Goal: Task Accomplishment & Management: Manage account settings

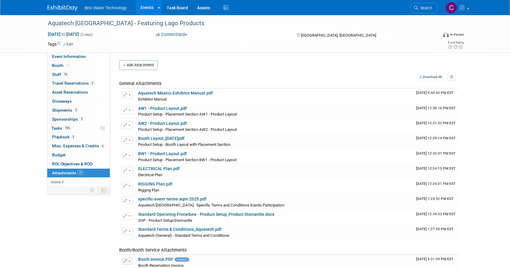
click at [144, 9] on link "Events" at bounding box center [147, 7] width 22 height 15
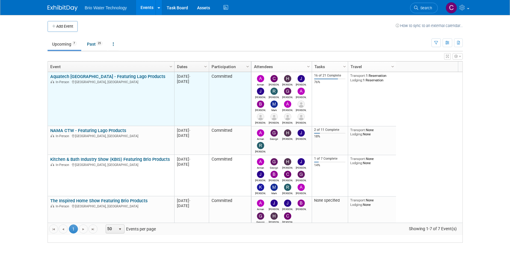
click at [94, 79] on link "Aquatech [GEOGRAPHIC_DATA] - Featuring Lago Products" at bounding box center [107, 76] width 115 height 5
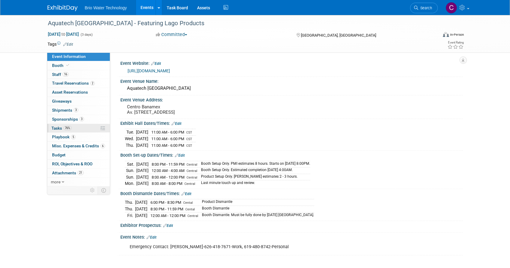
click at [69, 127] on span "76%" at bounding box center [67, 128] width 8 height 5
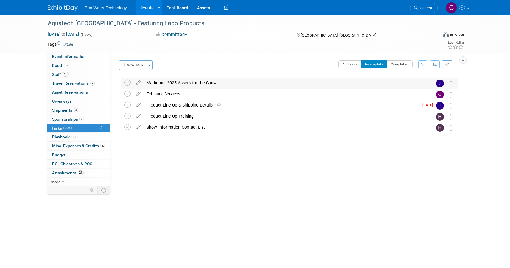
click at [158, 81] on div "Marketing 2025 Assets for the Show" at bounding box center [283, 83] width 280 height 10
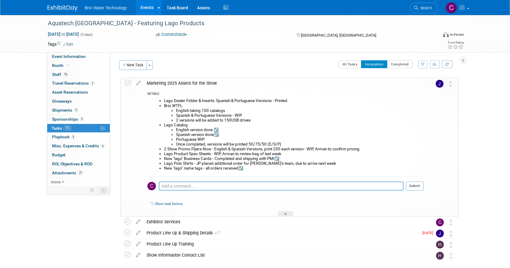
click at [180, 83] on div "Marketing 2025 Assets for the Show" at bounding box center [284, 83] width 280 height 10
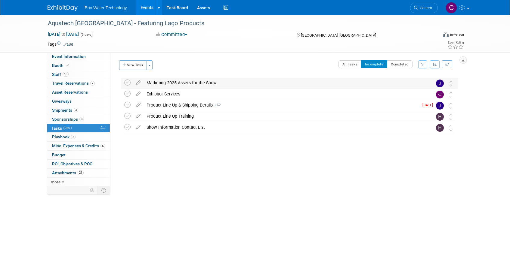
click at [160, 82] on div "Marketing 2025 Assets for the Show" at bounding box center [283, 83] width 280 height 10
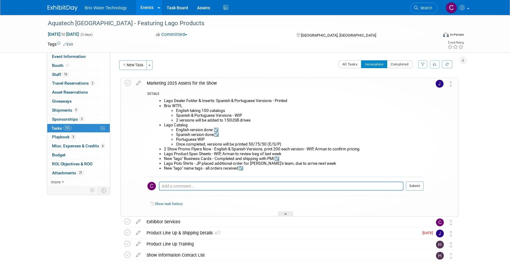
click at [206, 138] on li "Portuguese WIP" at bounding box center [299, 139] width 247 height 5
click at [137, 84] on icon at bounding box center [138, 82] width 11 height 8
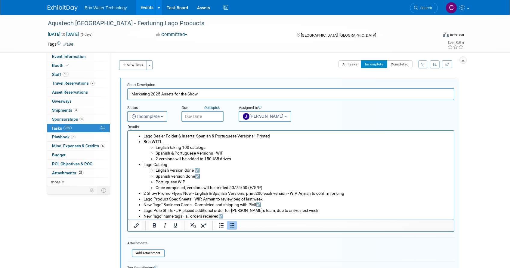
click at [184, 181] on li "Portuguese WIP" at bounding box center [302, 182] width 295 height 6
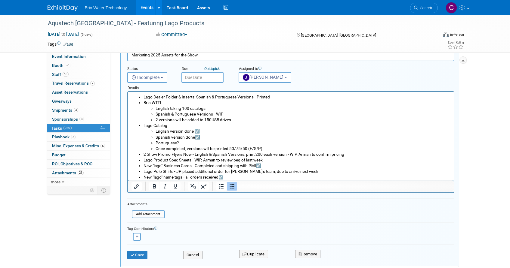
scroll to position [39, 0]
drag, startPoint x: 202, startPoint y: 139, endPoint x: 195, endPoint y: 138, distance: 6.6
click at [195, 138] on li "Spanish version done☑️" at bounding box center [302, 138] width 295 height 6
copy li "☑️"
click at [178, 143] on li "Portuguese" at bounding box center [302, 143] width 295 height 6
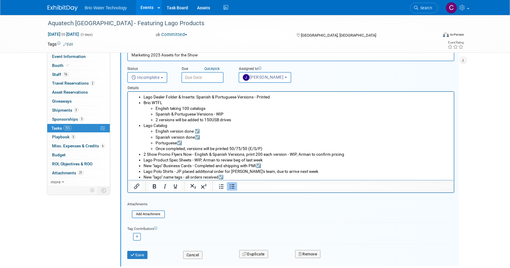
click at [270, 149] on li "Once completed, versions will be printed 50/75/50 (E/S/P)" at bounding box center [302, 149] width 295 height 6
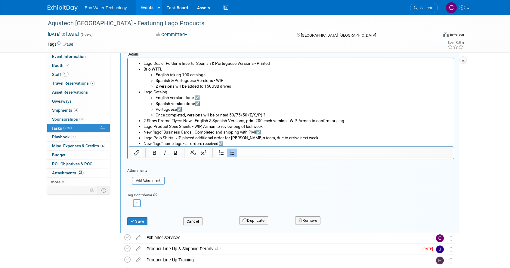
scroll to position [73, 0]
click at [300, 138] on li "Lago Polo Shirts - JP placed additional order for [PERSON_NAME]'s team, due to …" at bounding box center [296, 138] width 307 height 6
drag, startPoint x: 266, startPoint y: 134, endPoint x: 257, endPoint y: 133, distance: 9.4
click at [257, 133] on li "New "lago" Business Cards - Completed and shipping with PMI☑️" at bounding box center [296, 133] width 307 height 6
copy li "☑️"
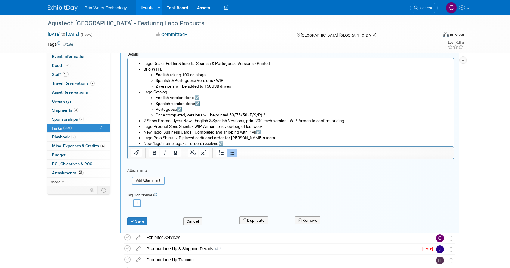
click at [256, 138] on li "Lago Polo Shirts - JP placed additional order for Arturo's team" at bounding box center [296, 138] width 307 height 6
click at [265, 139] on li "Lago Polo Shirts - JP placed additional order for Arturo's team☑️" at bounding box center [296, 138] width 307 height 6
click at [147, 8] on link "Events" at bounding box center [147, 7] width 22 height 15
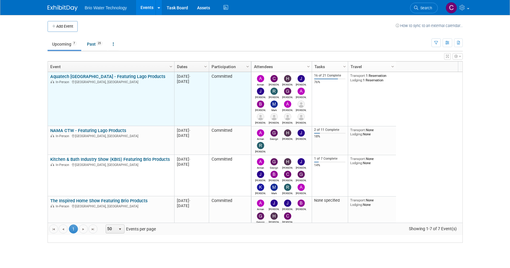
click at [100, 79] on link "Aquatech [GEOGRAPHIC_DATA] - Featuring Lago Products" at bounding box center [107, 76] width 115 height 5
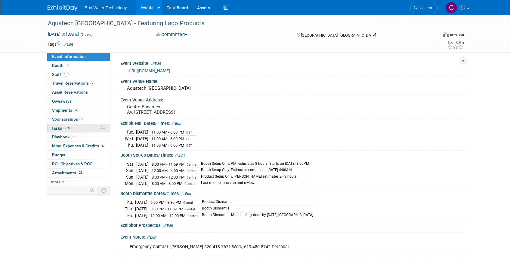
click at [59, 127] on span "Tasks 76%" at bounding box center [61, 128] width 20 height 5
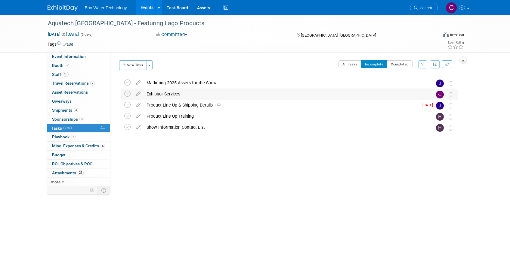
click at [164, 95] on div "Exhibitor Services" at bounding box center [283, 94] width 280 height 10
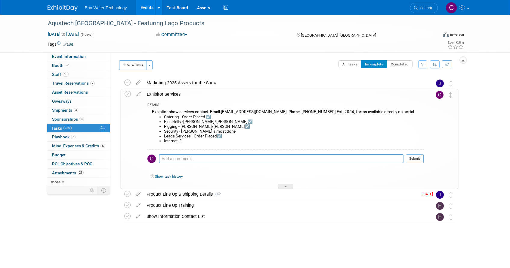
click at [179, 140] on li "Internet -?" at bounding box center [293, 141] width 259 height 5
click at [138, 93] on icon at bounding box center [138, 93] width 11 height 8
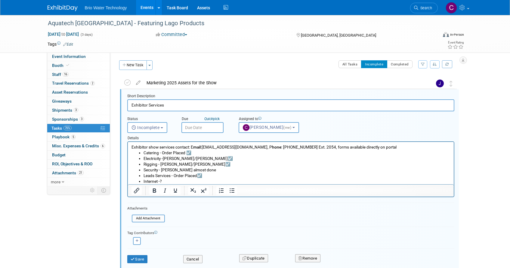
scroll to position [1, 0]
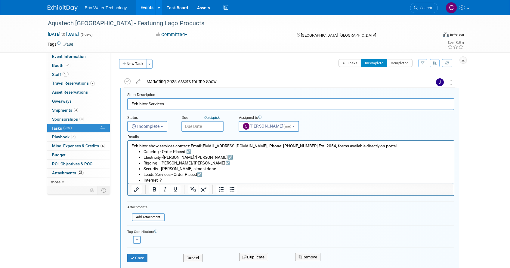
click at [168, 179] on li "Internet -?" at bounding box center [296, 181] width 307 height 6
drag, startPoint x: 206, startPoint y: 175, endPoint x: 198, endPoint y: 174, distance: 7.5
click at [198, 174] on li "Leads Services - Order Placed☑️" at bounding box center [296, 175] width 307 height 6
copy li "☑️"
click at [177, 180] on li "Internet -Done" at bounding box center [296, 181] width 307 height 6
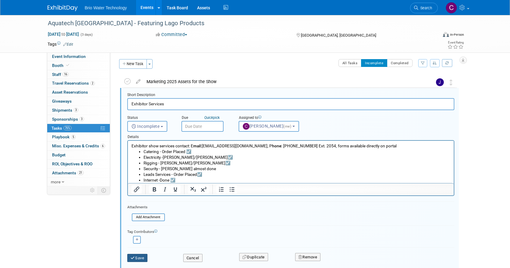
click at [141, 256] on button "Save" at bounding box center [137, 258] width 20 height 8
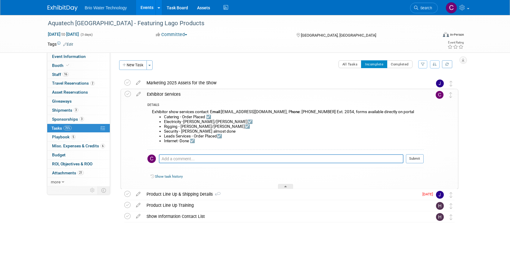
scroll to position [0, 0]
click at [220, 131] on li "Security - [PERSON_NAME] almost done" at bounding box center [293, 131] width 259 height 5
click at [138, 94] on icon at bounding box center [138, 93] width 11 height 8
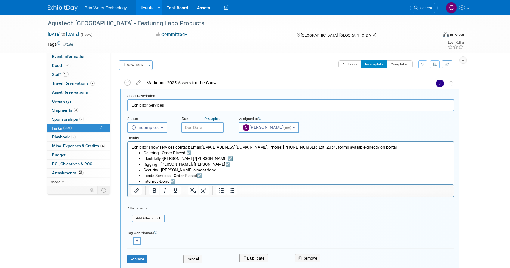
scroll to position [1, 0]
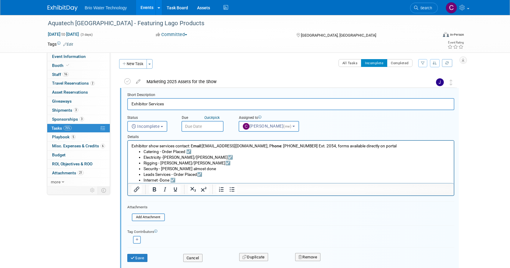
click at [202, 169] on li "Security - [PERSON_NAME] almost done" at bounding box center [296, 169] width 307 height 6
click at [144, 257] on button "Save" at bounding box center [137, 258] width 20 height 8
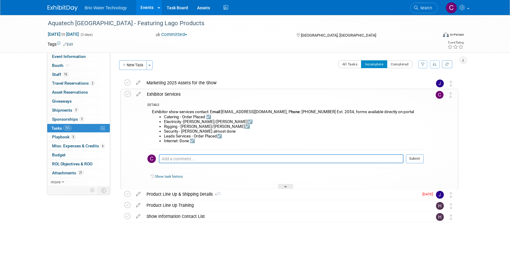
scroll to position [0, 0]
click at [161, 94] on div "Exhibitor Services" at bounding box center [284, 94] width 280 height 10
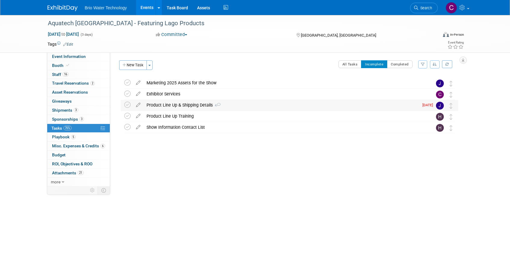
click at [157, 104] on div "Product Line Up & Shipping Details 4" at bounding box center [280, 105] width 275 height 10
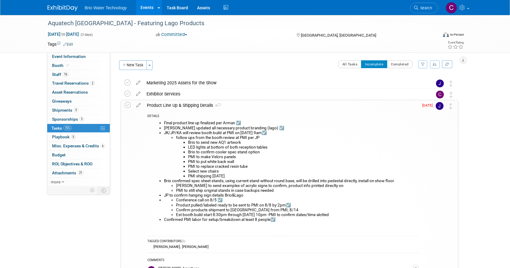
click at [167, 106] on div "Product Line Up & Shipping Details 4" at bounding box center [281, 105] width 274 height 10
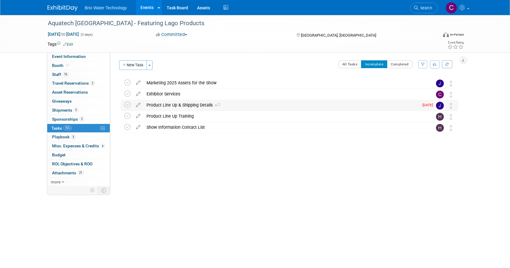
click at [166, 106] on div "Product Line Up & Shipping Details 4" at bounding box center [280, 105] width 275 height 10
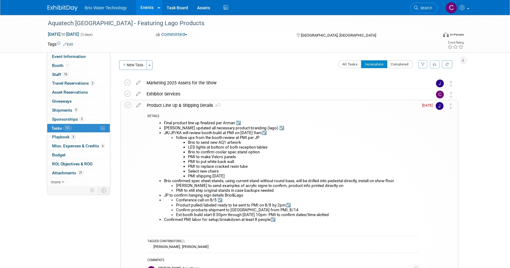
click at [166, 105] on div "Product Line Up & Shipping Details 4" at bounding box center [281, 105] width 274 height 10
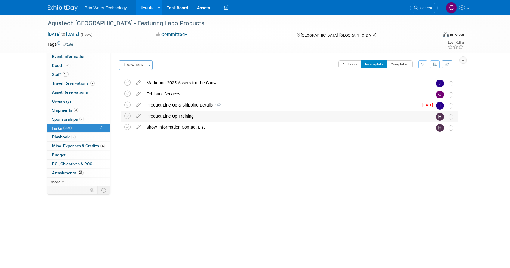
click at [158, 116] on div "Product Line Up Training" at bounding box center [283, 116] width 280 height 10
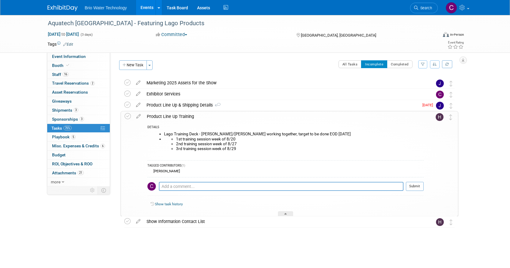
click at [158, 116] on div "Product Line Up Training" at bounding box center [284, 117] width 280 height 10
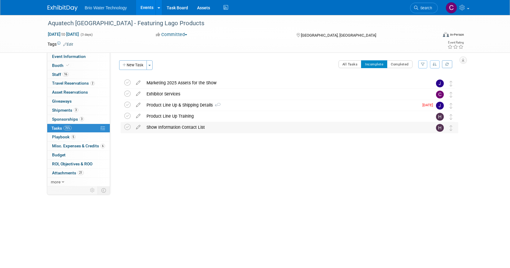
click at [158, 126] on div "Show Information Contact List" at bounding box center [283, 127] width 280 height 10
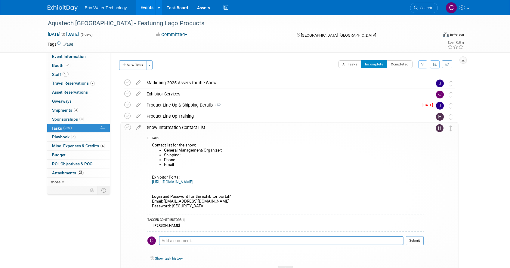
click at [158, 126] on div "Show Information Contact List" at bounding box center [284, 128] width 280 height 10
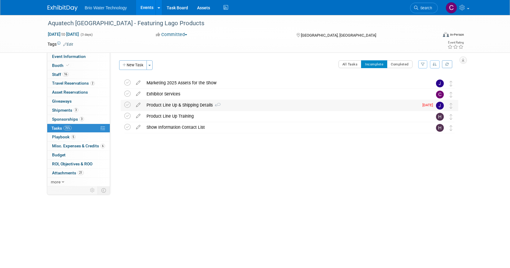
click at [170, 104] on div "Product Line Up & Shipping Details 4" at bounding box center [280, 105] width 275 height 10
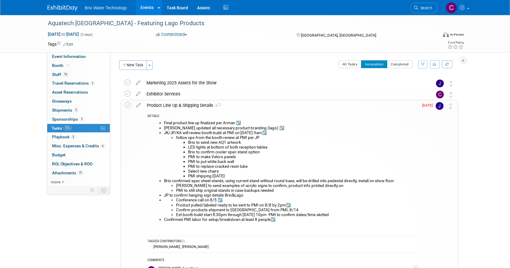
click at [161, 105] on div "Product Line Up & Shipping Details 4" at bounding box center [281, 105] width 274 height 10
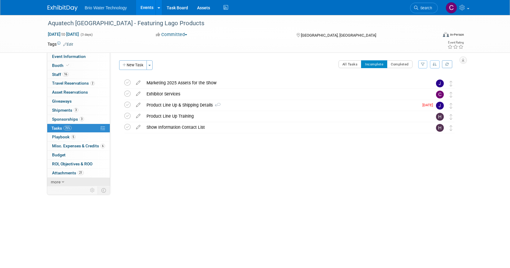
click at [59, 180] on span "more" at bounding box center [56, 182] width 10 height 5
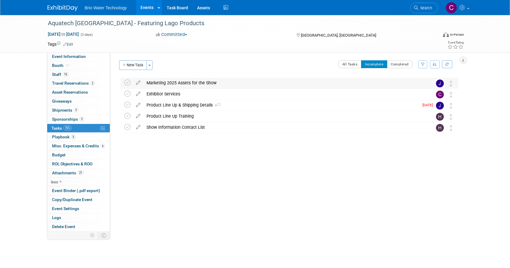
click at [165, 85] on div "Marketing 2025 Assets for the Show" at bounding box center [283, 83] width 280 height 10
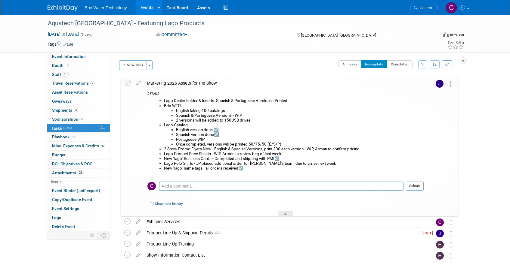
click at [184, 80] on div "Marketing 2025 Assets for the Show" at bounding box center [284, 83] width 280 height 10
